Goal: Transaction & Acquisition: Purchase product/service

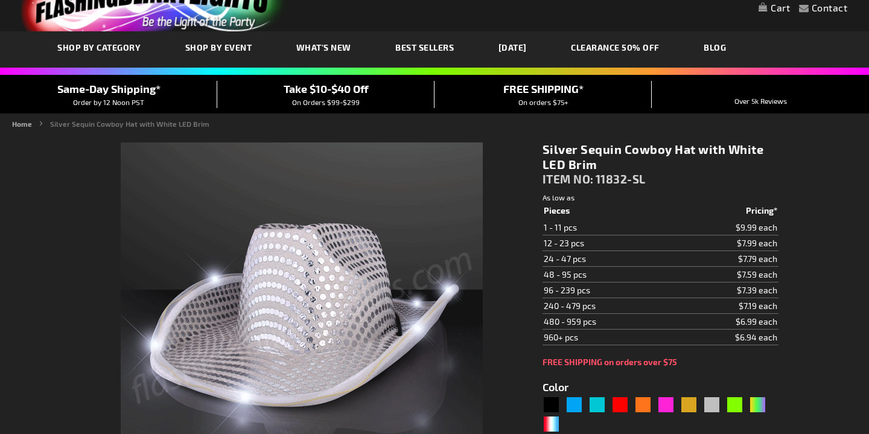
scroll to position [51, 0]
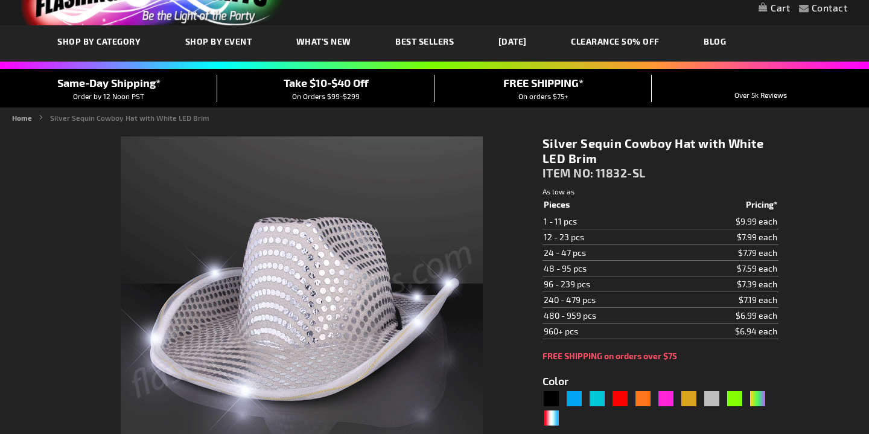
type input "5644"
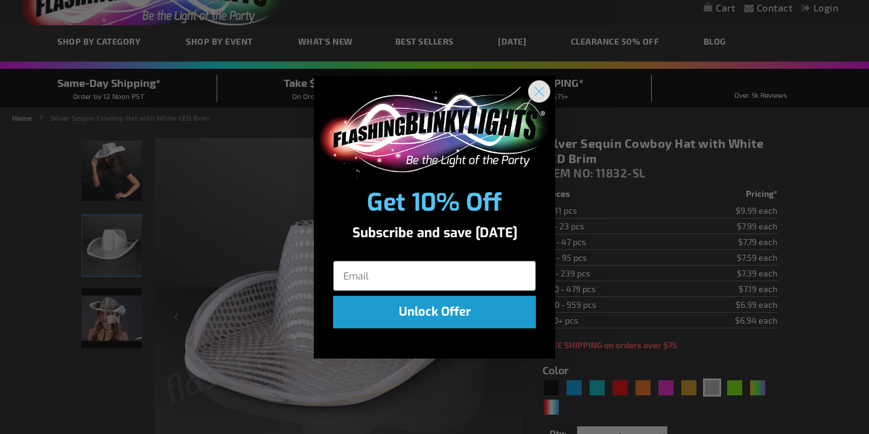
click at [533, 85] on circle "Close dialog" at bounding box center [539, 91] width 20 height 20
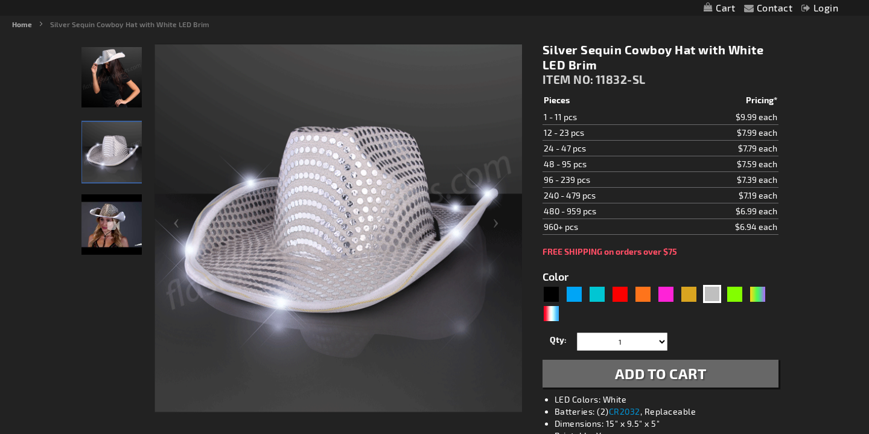
scroll to position [135, 0]
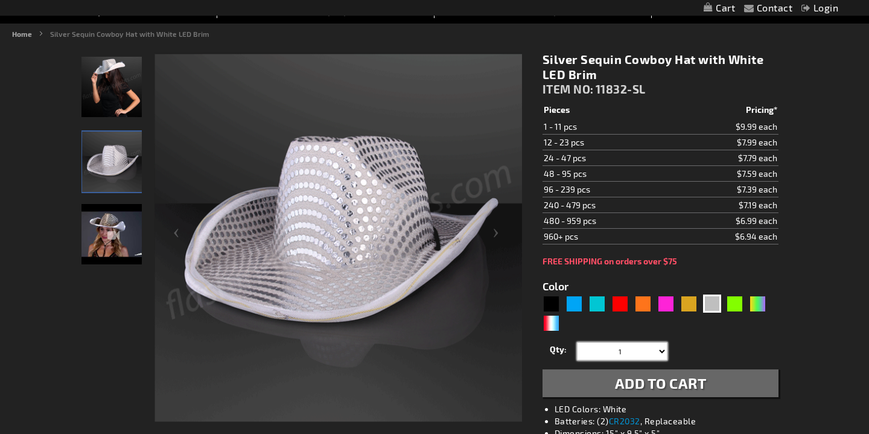
click at [639, 351] on select "1 2 3 4 5 6 7 8 9 10 11 12 24 36 48 60 72 84 96 108 120" at bounding box center [622, 351] width 91 height 18
select select "48"
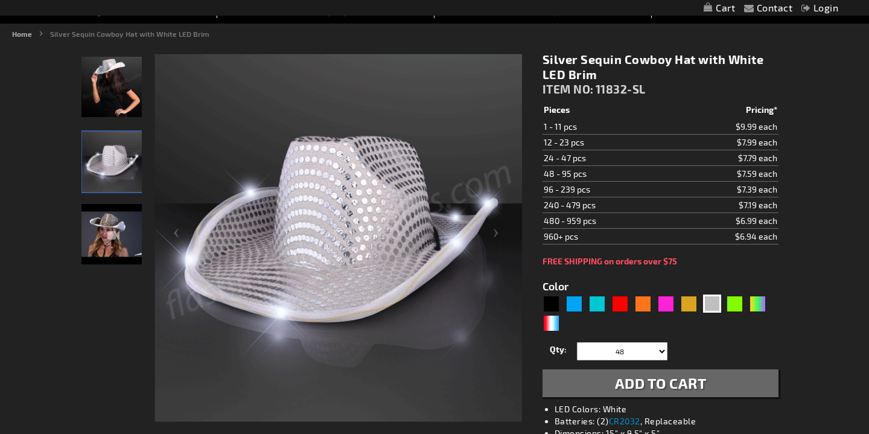
click at [631, 381] on span "Add to Cart" at bounding box center [661, 383] width 92 height 18
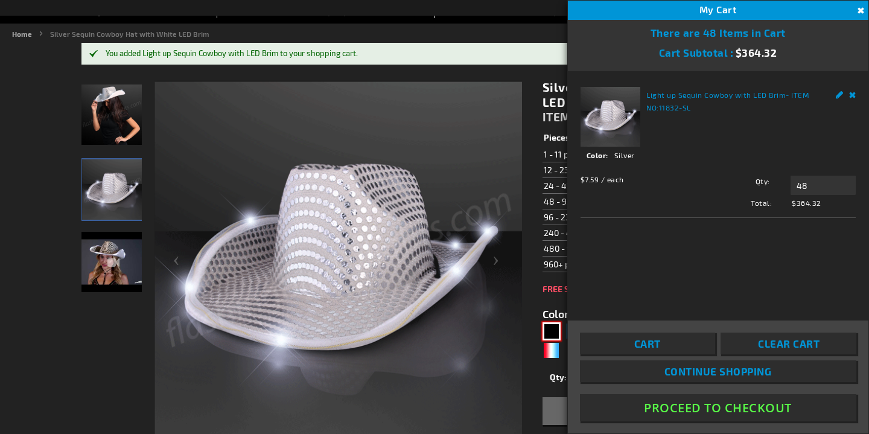
click at [549, 332] on div "Black" at bounding box center [552, 331] width 18 height 18
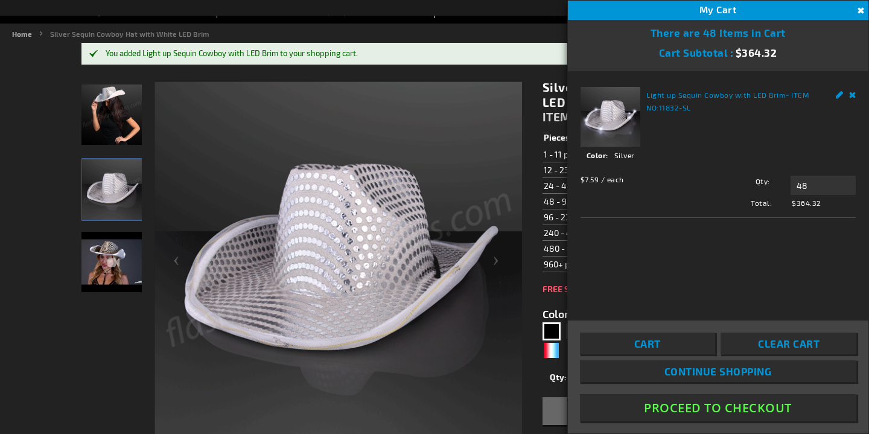
type input "5631"
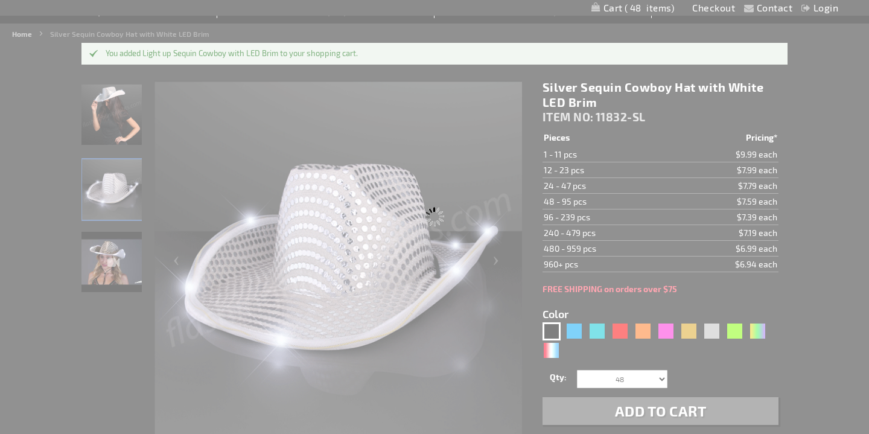
type input "11832-BK"
type input "Customize - Black Sequin Cowboy Hat White LED Light Up Brim - ITEM NO: 11832-BK"
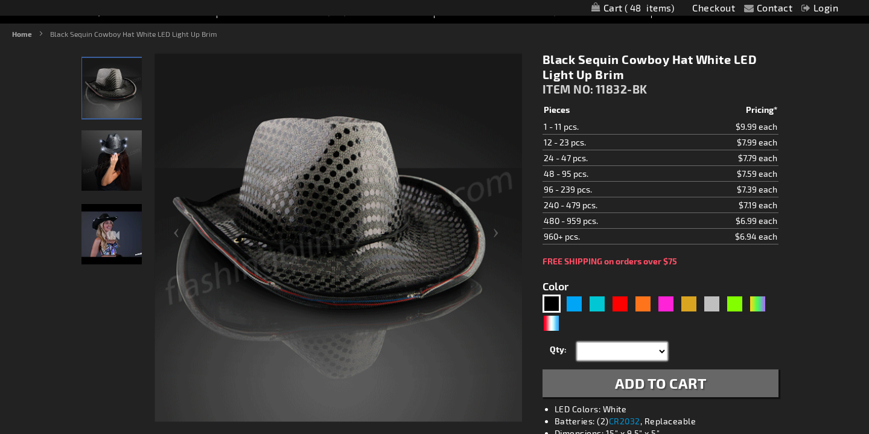
click at [619, 357] on select "1 2 3 4 5 6 7 8 9 10 11 12 24 36 48 60 72 84 96 108 120" at bounding box center [622, 351] width 91 height 18
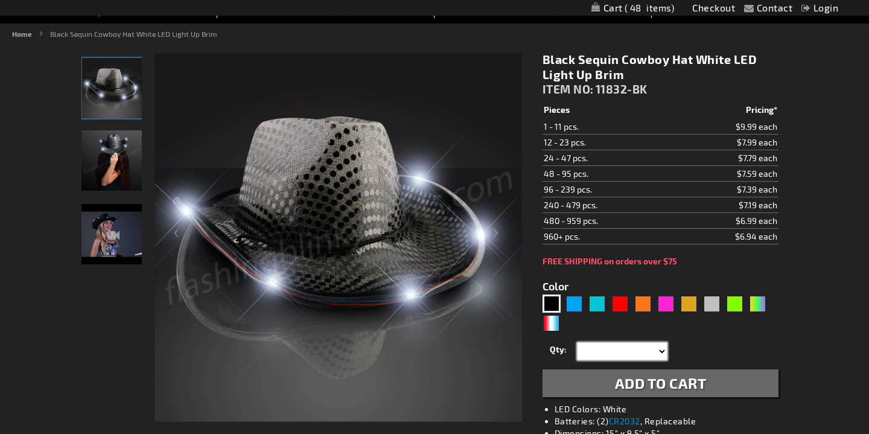
select select "7"
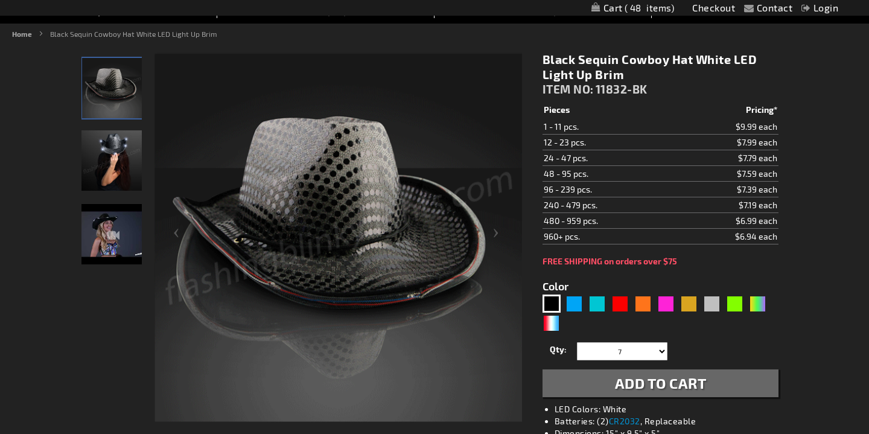
click at [630, 383] on span "Add to Cart" at bounding box center [661, 383] width 92 height 18
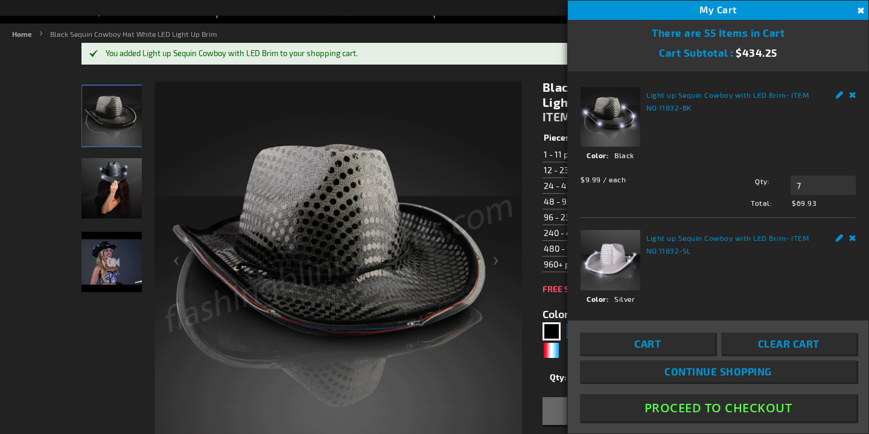
scroll to position [70, 0]
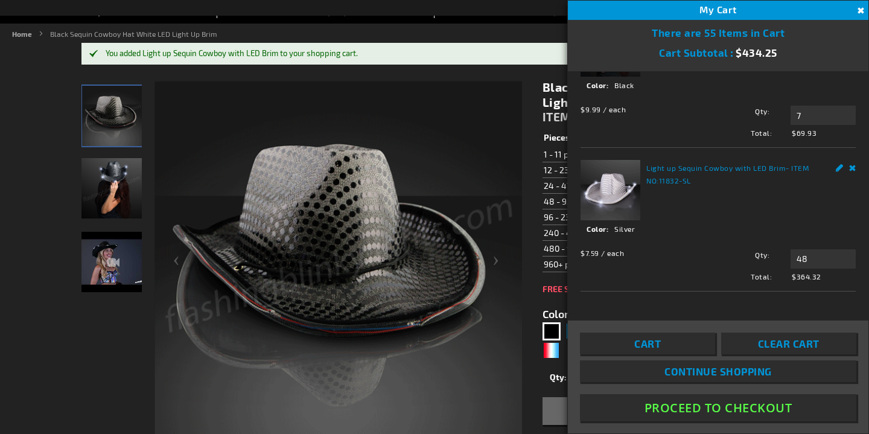
click at [720, 406] on button "Proceed To Checkout" at bounding box center [718, 407] width 276 height 27
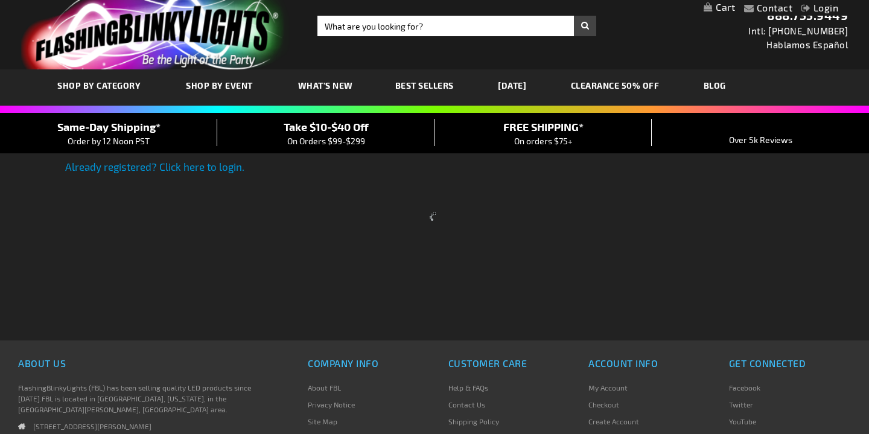
scroll to position [8, 0]
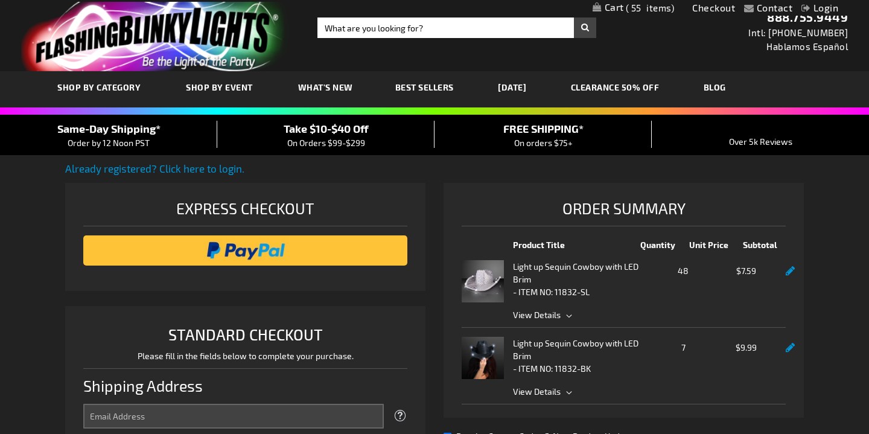
select select "US"
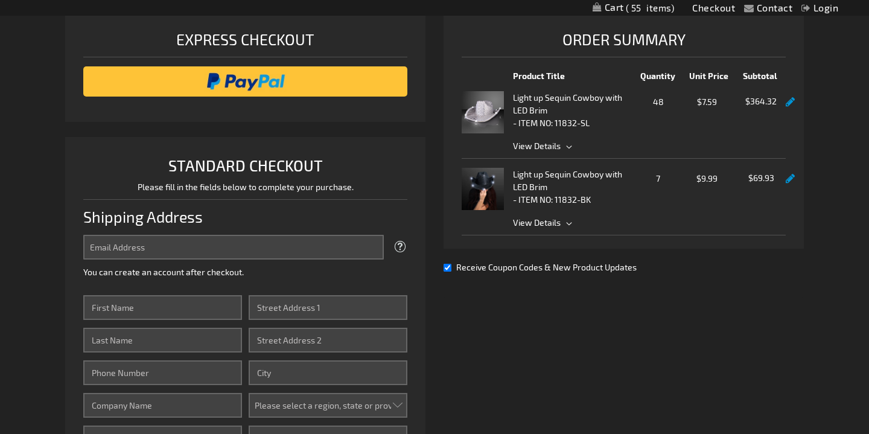
scroll to position [193, 0]
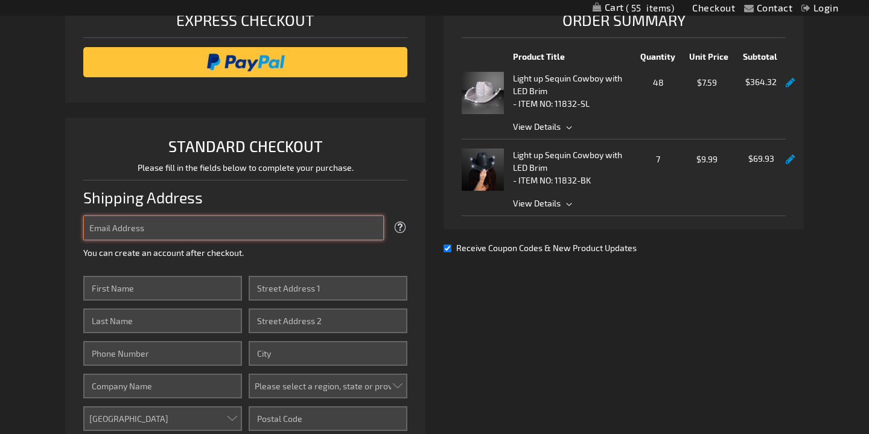
click at [227, 225] on input "Email Address" at bounding box center [233, 227] width 301 height 25
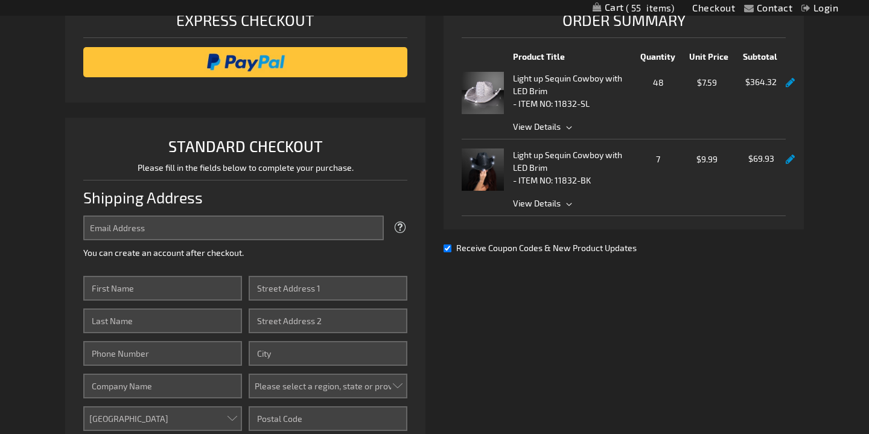
click at [490, 293] on div "Already registered? Click here to login. Shipping Review & Payments Estimated T…" at bounding box center [434, 305] width 739 height 665
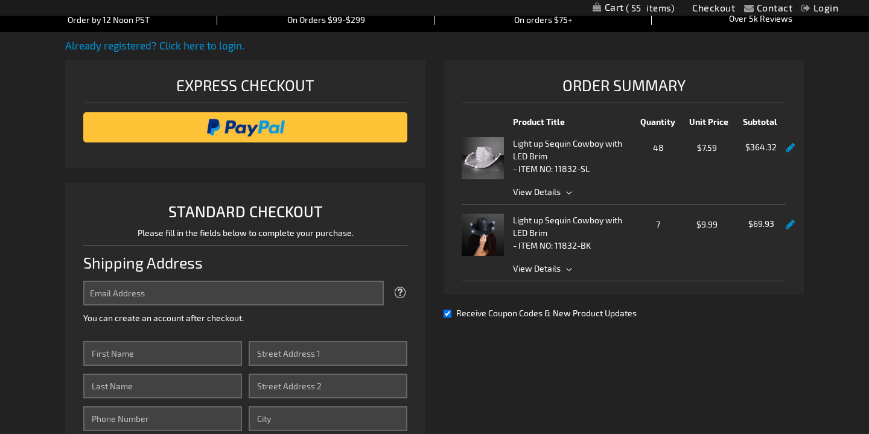
scroll to position [0, 0]
